Goal: Find specific page/section: Find specific page/section

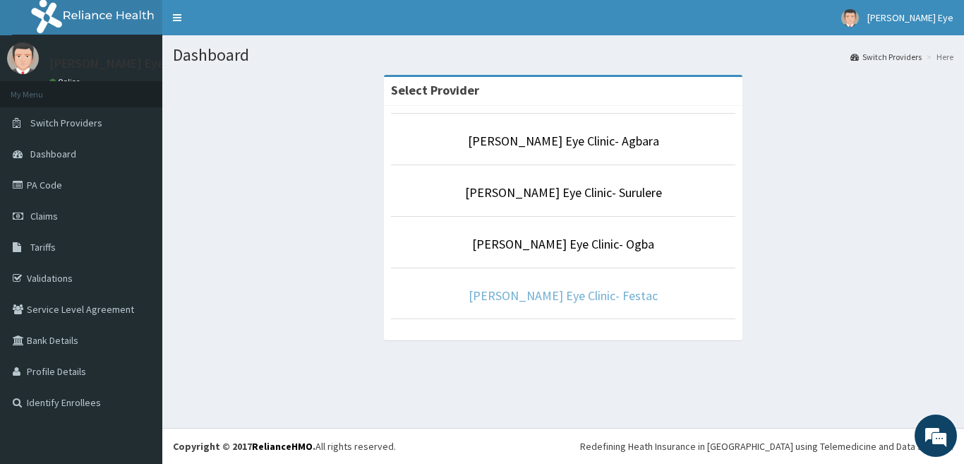
click at [590, 296] on link "[PERSON_NAME] Eye Clinic- Festac" at bounding box center [563, 295] width 189 height 16
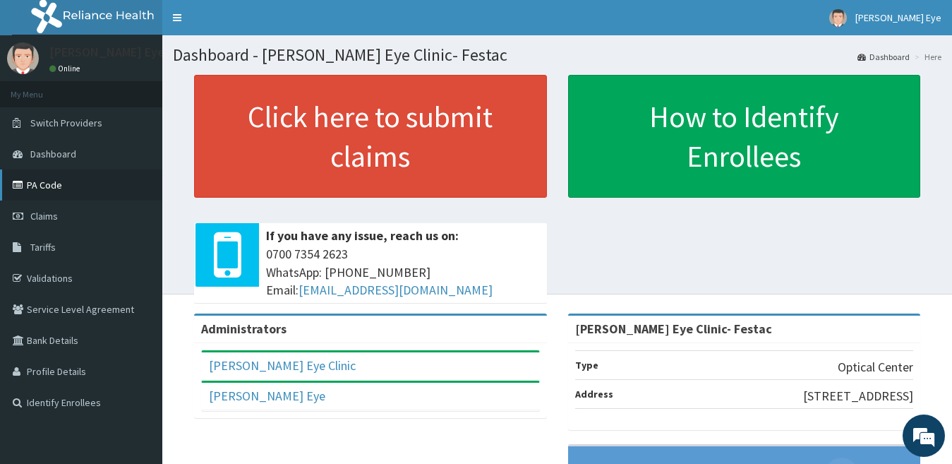
click at [69, 190] on link "PA Code" at bounding box center [81, 184] width 162 height 31
